Goal: Task Accomplishment & Management: Use online tool/utility

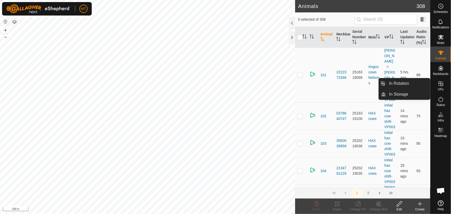
click at [440, 90] on span "VPs" at bounding box center [441, 89] width 6 height 3
click at [402, 83] on link "In Rotation" at bounding box center [409, 83] width 44 height 10
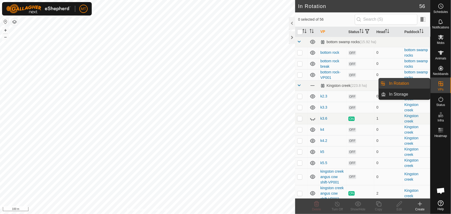
click at [407, 82] on link "In Rotation" at bounding box center [409, 83] width 44 height 10
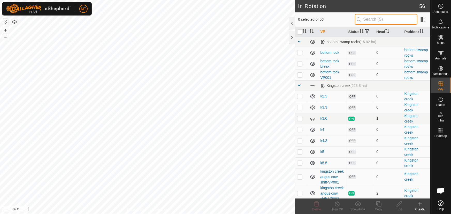
click at [391, 21] on input "text" at bounding box center [386, 19] width 63 height 11
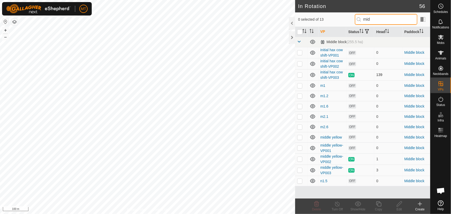
type input "mid"
click at [301, 73] on p-checkbox at bounding box center [300, 75] width 5 height 4
checkbox input "true"
click at [381, 205] on icon at bounding box center [379, 204] width 6 height 6
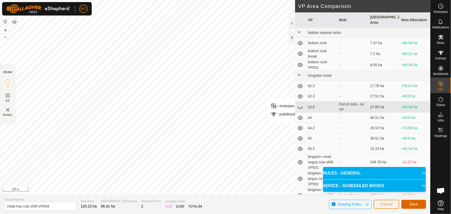
click at [418, 205] on span "Save" at bounding box center [414, 204] width 9 height 4
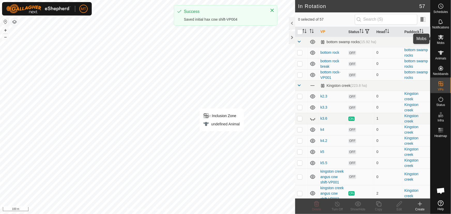
click at [443, 39] on icon at bounding box center [441, 37] width 6 height 6
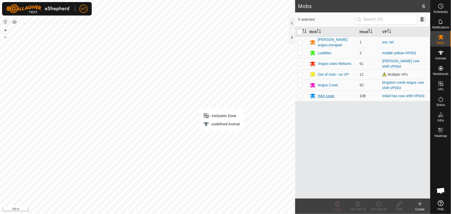
click at [328, 96] on div "HAX cows" at bounding box center [326, 95] width 17 height 5
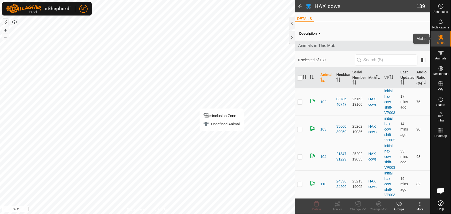
click at [442, 38] on icon at bounding box center [442, 37] width 6 height 5
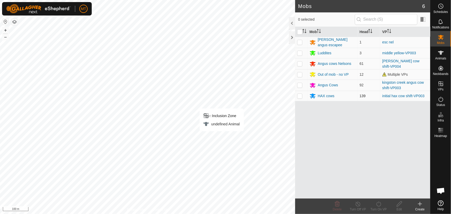
click at [299, 96] on p-checkbox at bounding box center [300, 96] width 5 height 4
checkbox input "true"
click at [379, 207] on icon at bounding box center [379, 204] width 6 height 6
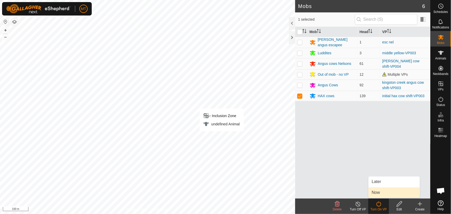
click at [379, 193] on link "Now" at bounding box center [394, 193] width 51 height 10
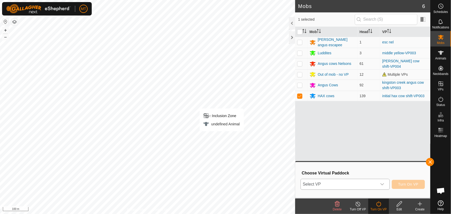
click at [375, 184] on span "Select VP" at bounding box center [339, 184] width 76 height 10
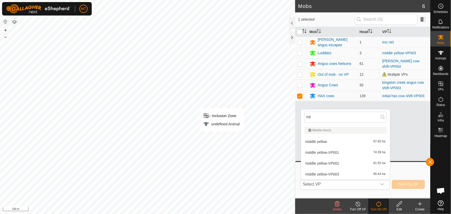
type input "m"
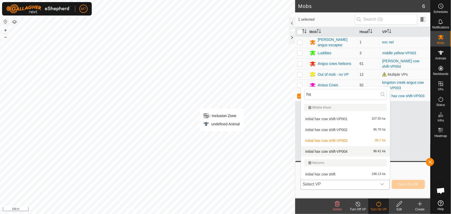
type input "ha"
click at [344, 153] on li "initial hax cow shift-VP004 96.41 ha" at bounding box center [345, 151] width 89 height 10
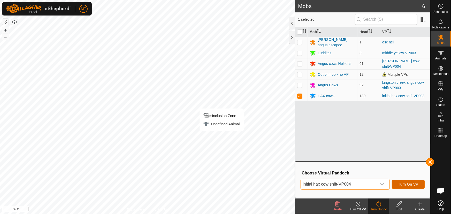
click at [405, 184] on span "Turn On VP" at bounding box center [409, 184] width 20 height 4
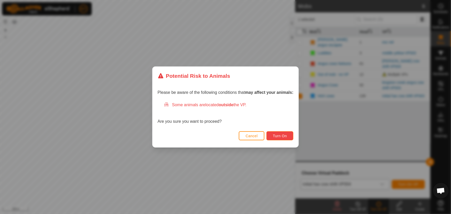
click at [289, 137] on button "Turn On" at bounding box center [280, 135] width 27 height 9
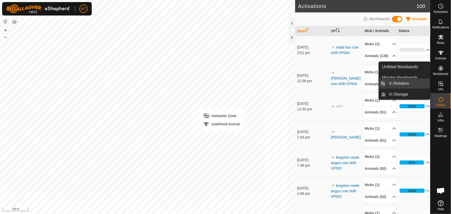
click at [414, 85] on link "In Rotation" at bounding box center [409, 83] width 44 height 10
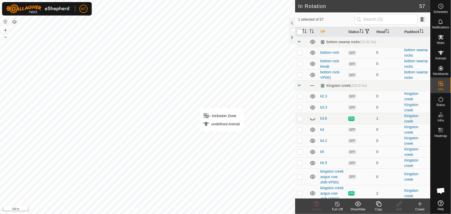
click at [300, 31] on th at bounding box center [301, 32] width 12 height 10
click at [300, 34] on input "checkbox" at bounding box center [300, 31] width 5 height 5
checkbox input "true"
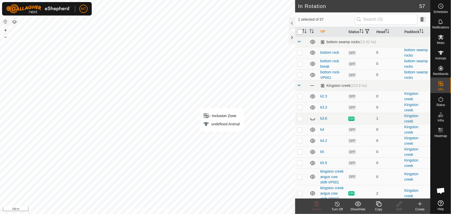
checkbox input "true"
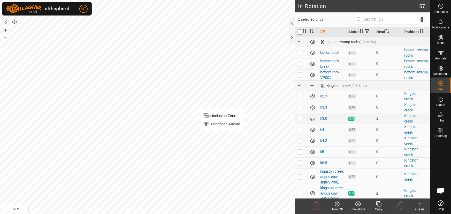
checkbox input "true"
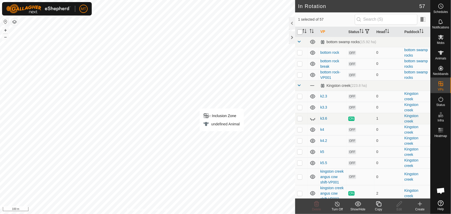
checkbox input "true"
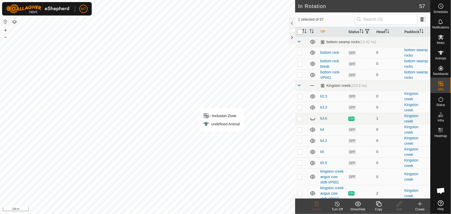
checkbox input "true"
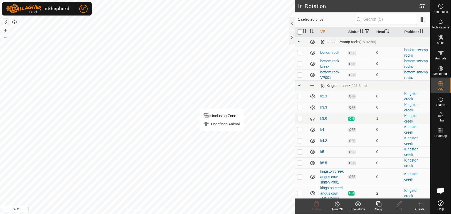
checkbox input "true"
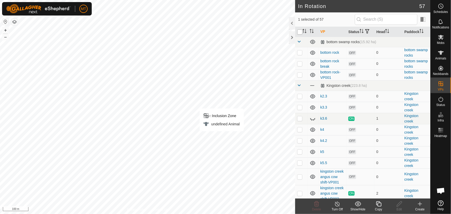
checkbox input "true"
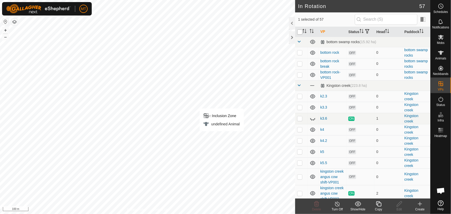
checkbox input "true"
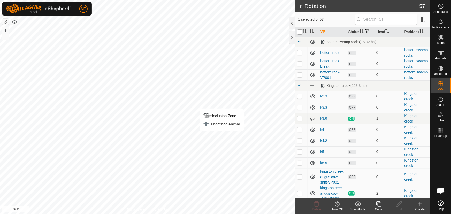
checkbox input "true"
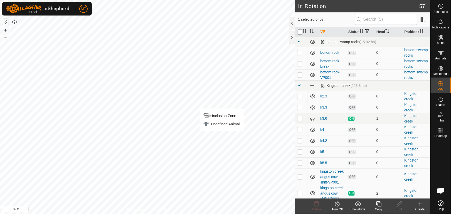
checkbox input "true"
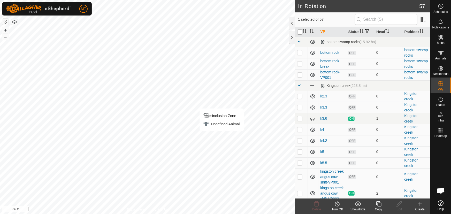
checkbox input "true"
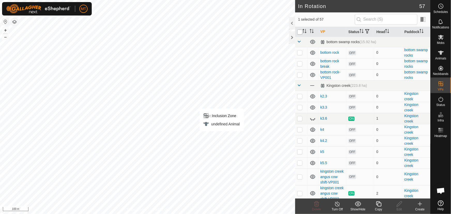
checkbox input "true"
click at [300, 35] on input "checkbox" at bounding box center [300, 31] width 5 height 5
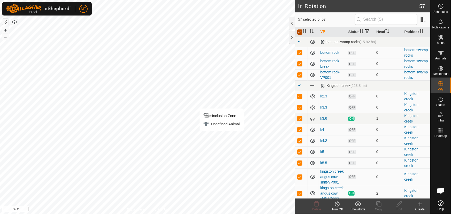
checkbox input "false"
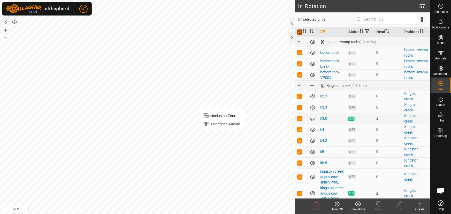
checkbox input "false"
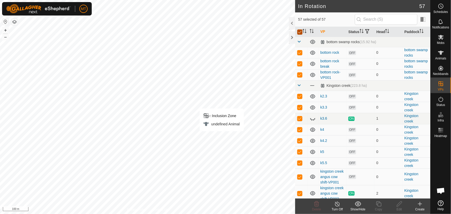
checkbox input "false"
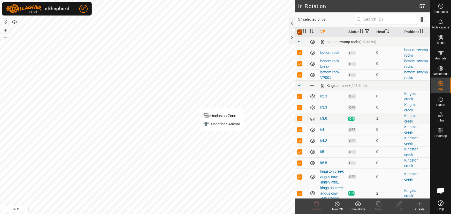
checkbox input "false"
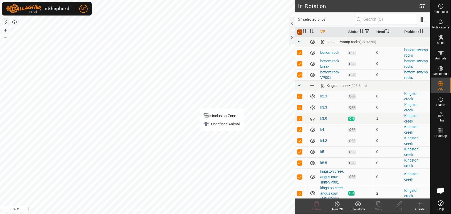
checkbox input "false"
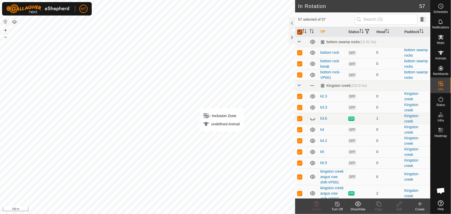
checkbox input "false"
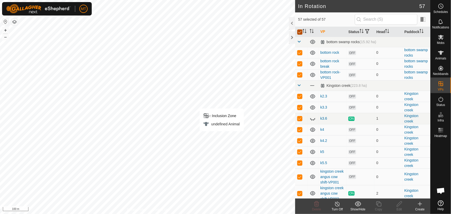
checkbox input "false"
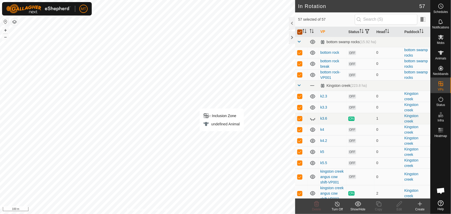
checkbox input "false"
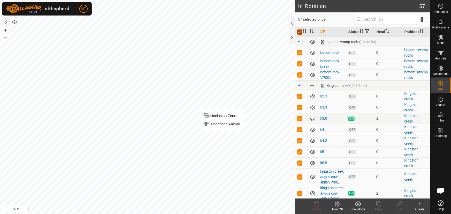
checkbox input "false"
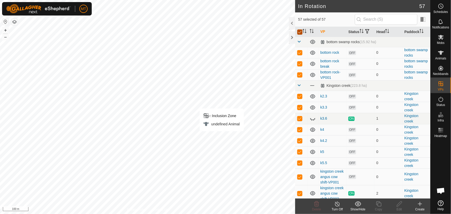
checkbox input "false"
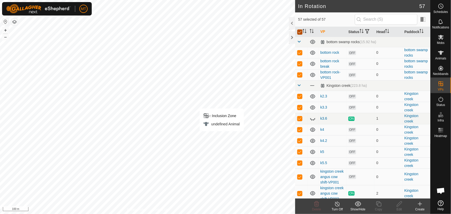
checkbox input "false"
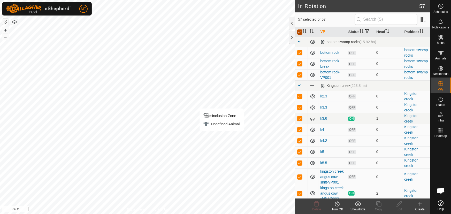
checkbox input "false"
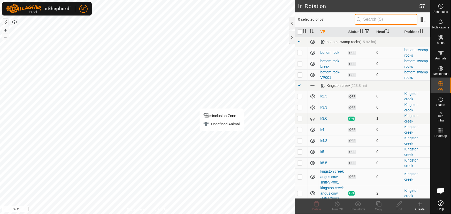
click at [366, 21] on input "text" at bounding box center [386, 19] width 63 height 11
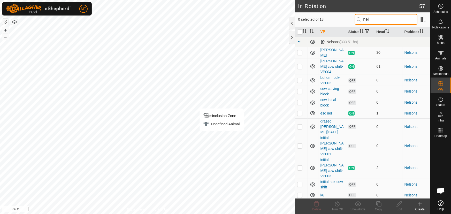
type input "nel"
click at [300, 55] on p-checkbox at bounding box center [300, 52] width 5 height 4
checkbox input "true"
click at [299, 69] on p-checkbox at bounding box center [300, 66] width 5 height 4
checkbox input "true"
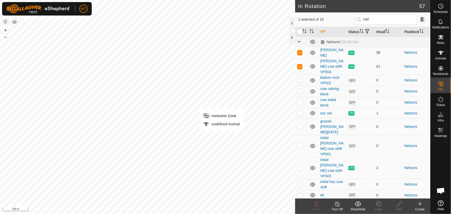
click at [301, 55] on p-checkbox at bounding box center [300, 52] width 5 height 4
checkbox input "false"
click at [378, 203] on icon at bounding box center [378, 204] width 5 height 5
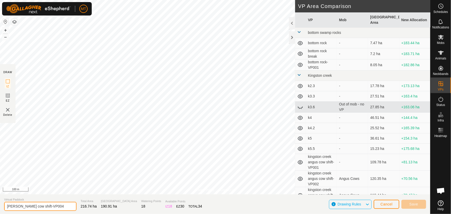
drag, startPoint x: 38, startPoint y: 206, endPoint x: 63, endPoint y: 206, distance: 25.1
click at [63, 206] on input "[PERSON_NAME] cow shift-VP004" at bounding box center [40, 206] width 72 height 9
type input "[PERSON_NAME] cow 1"
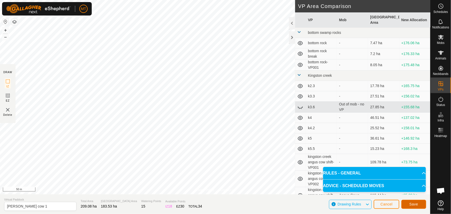
click at [415, 202] on span "Save" at bounding box center [414, 204] width 9 height 4
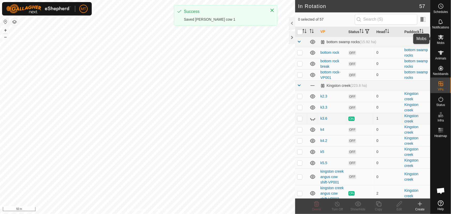
click at [439, 39] on icon at bounding box center [441, 37] width 6 height 6
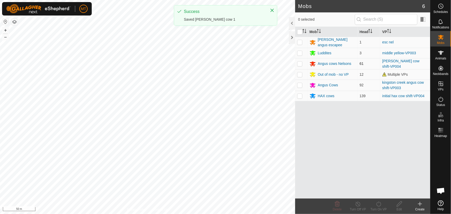
click at [301, 64] on p-checkbox at bounding box center [300, 64] width 5 height 4
checkbox input "true"
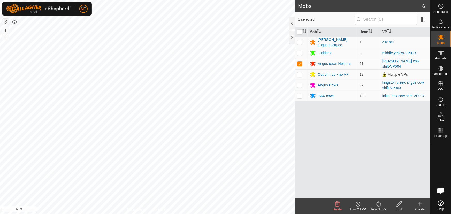
click at [378, 204] on icon at bounding box center [379, 204] width 6 height 6
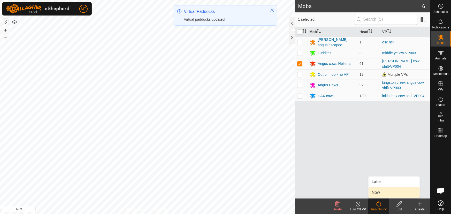
click at [379, 193] on link "Now" at bounding box center [394, 193] width 51 height 10
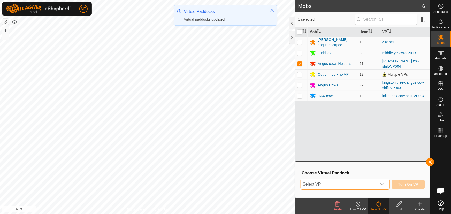
click at [360, 184] on span "Select VP" at bounding box center [339, 184] width 76 height 10
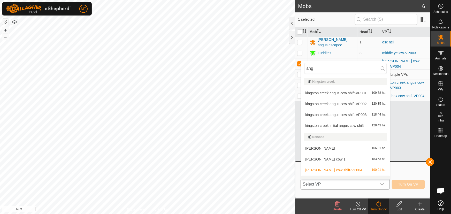
scroll to position [6, 0]
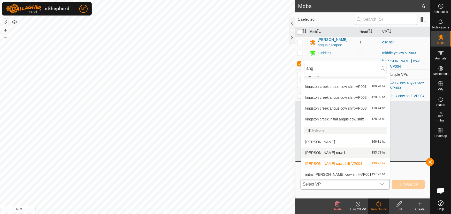
type input "ang"
click at [338, 153] on li "[PERSON_NAME] cow 1 183.53 ha" at bounding box center [345, 153] width 89 height 10
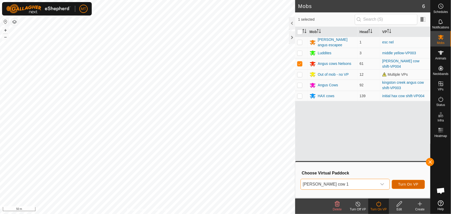
click at [422, 184] on button "Turn On VP" at bounding box center [408, 184] width 33 height 9
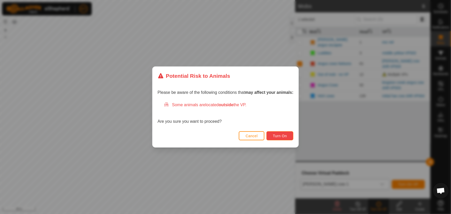
click at [283, 135] on span "Turn On" at bounding box center [280, 136] width 14 height 4
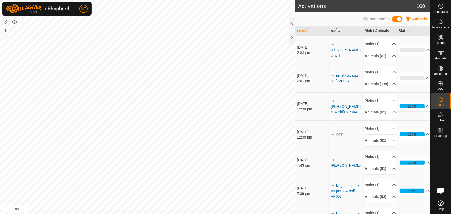
click at [15, 21] on button "button" at bounding box center [14, 22] width 6 height 6
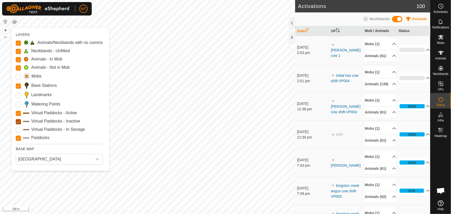
click at [18, 123] on Inactive "Virtual Paddocks - Inactive" at bounding box center [18, 121] width 5 height 5
